Goal: Task Accomplishment & Management: Manage account settings

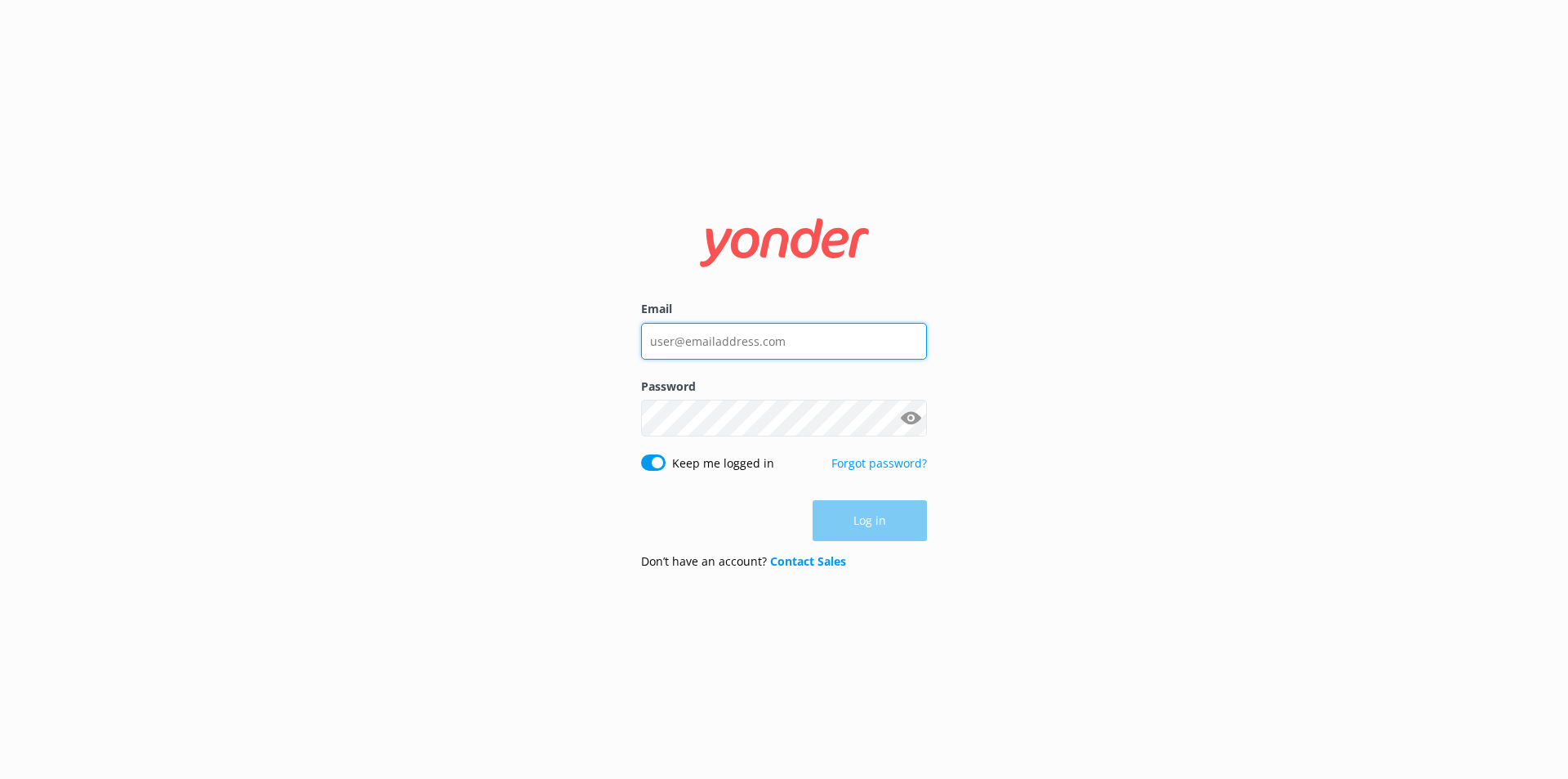
click at [704, 338] on input "Email" at bounding box center [784, 340] width 286 height 37
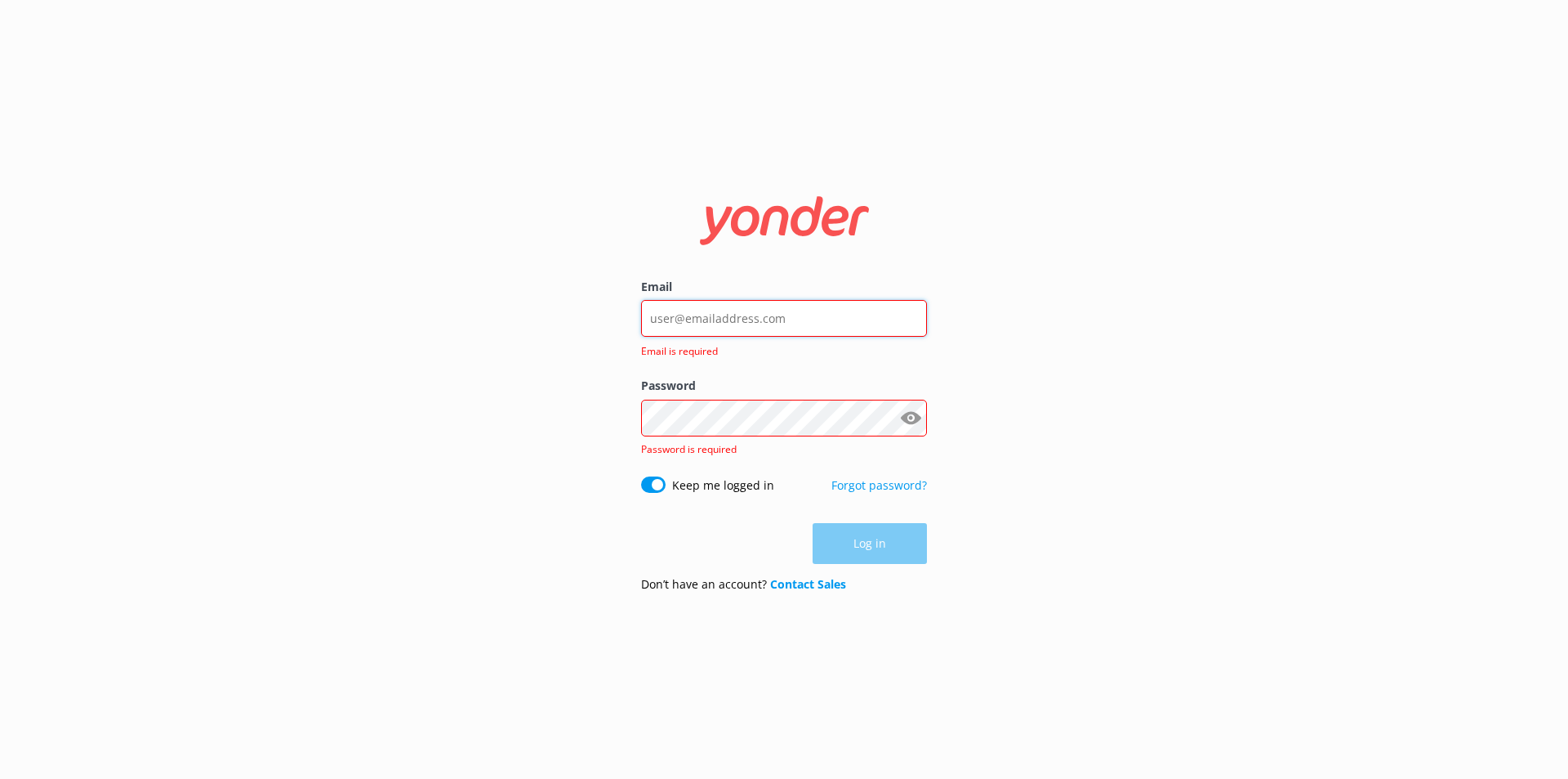
type input "[EMAIL_ADDRESS][DOMAIN_NAME]"
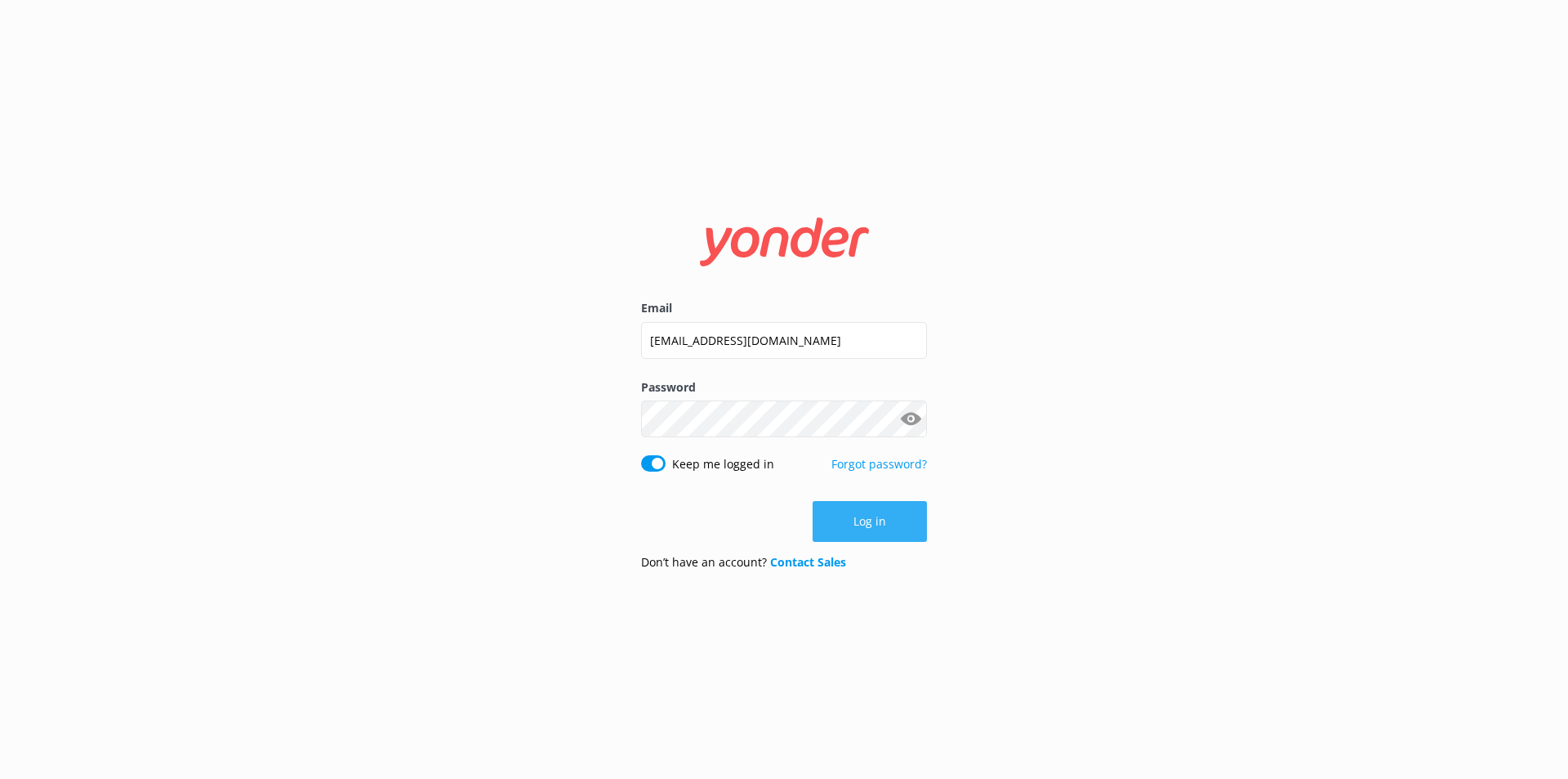
click at [878, 524] on button "Log in" at bounding box center [870, 521] width 115 height 41
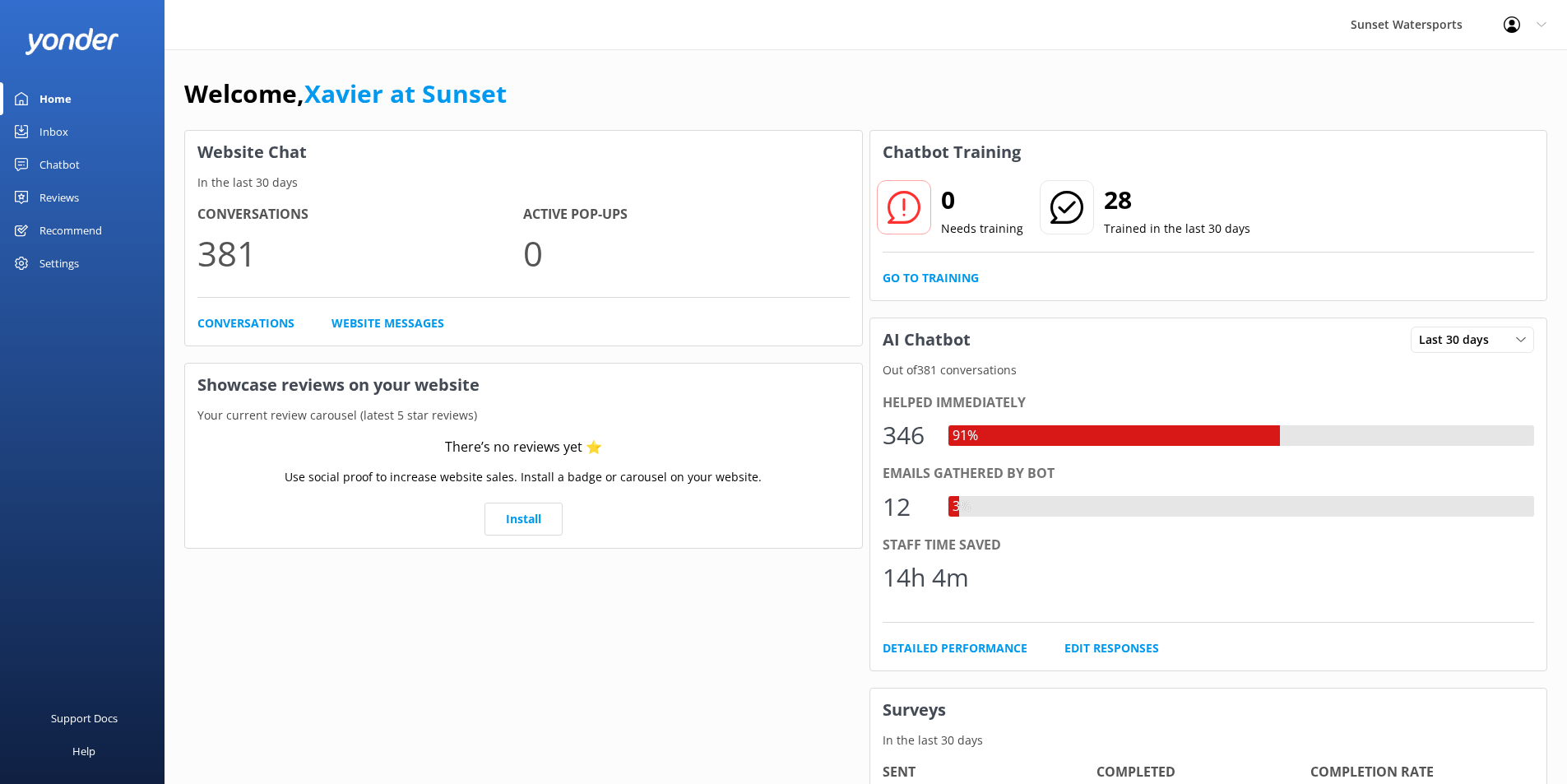
click at [59, 134] on div "Inbox" at bounding box center [54, 132] width 29 height 33
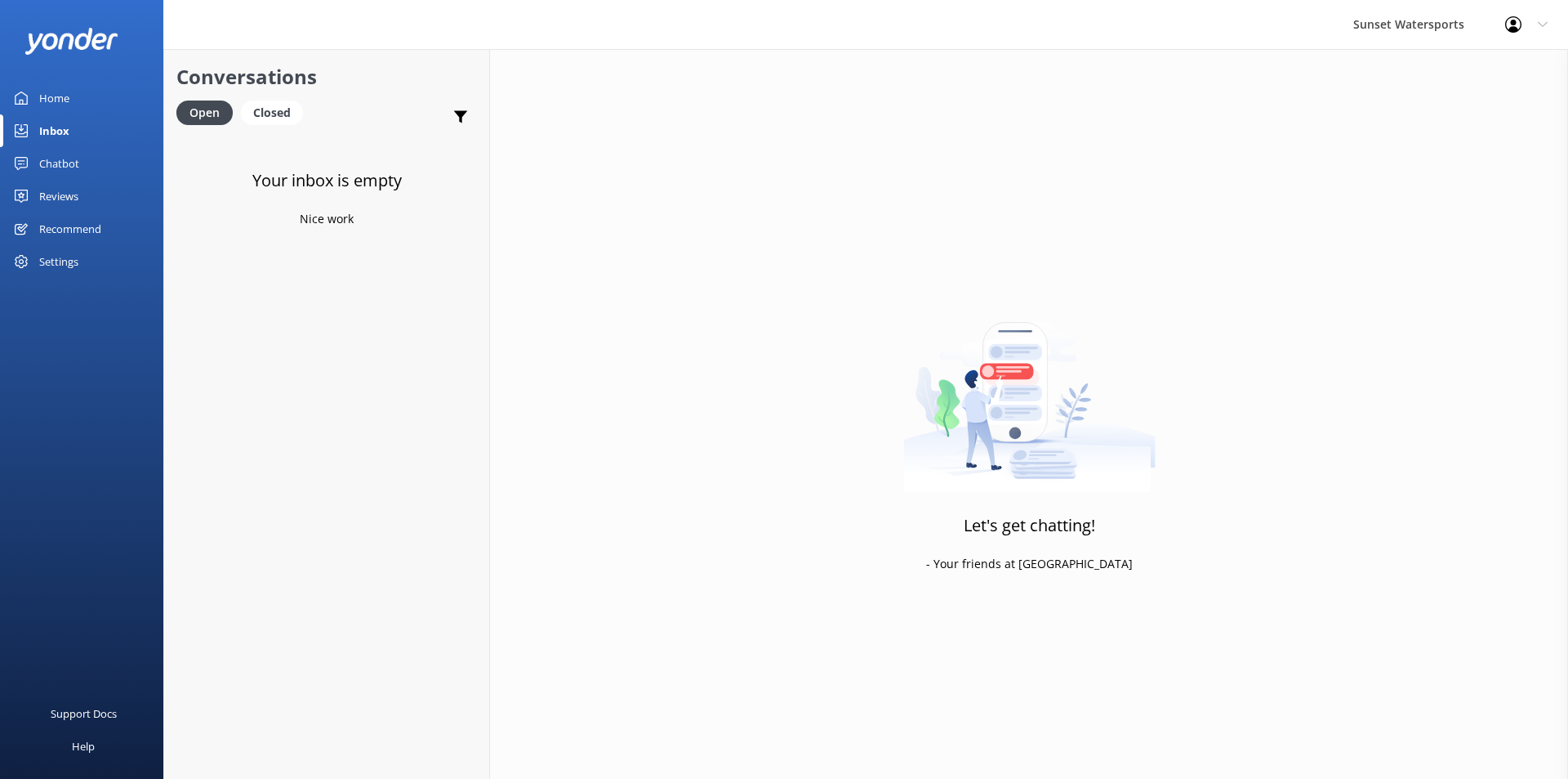
click at [57, 130] on div "Inbox" at bounding box center [54, 131] width 30 height 33
click at [267, 110] on div "Closed" at bounding box center [272, 113] width 62 height 25
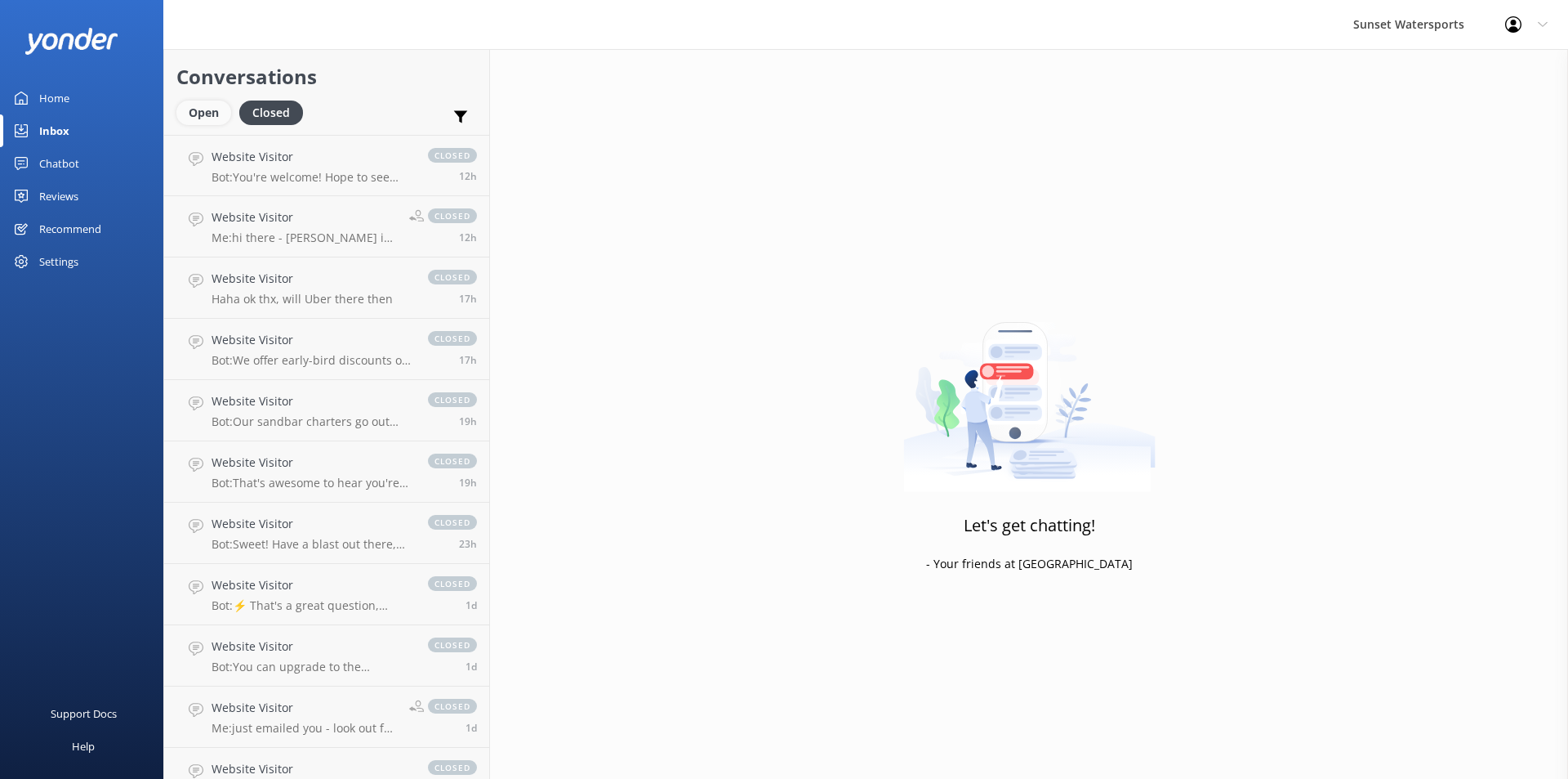
click at [195, 116] on div "Open" at bounding box center [204, 113] width 55 height 25
